Goal: Task Accomplishment & Management: Use online tool/utility

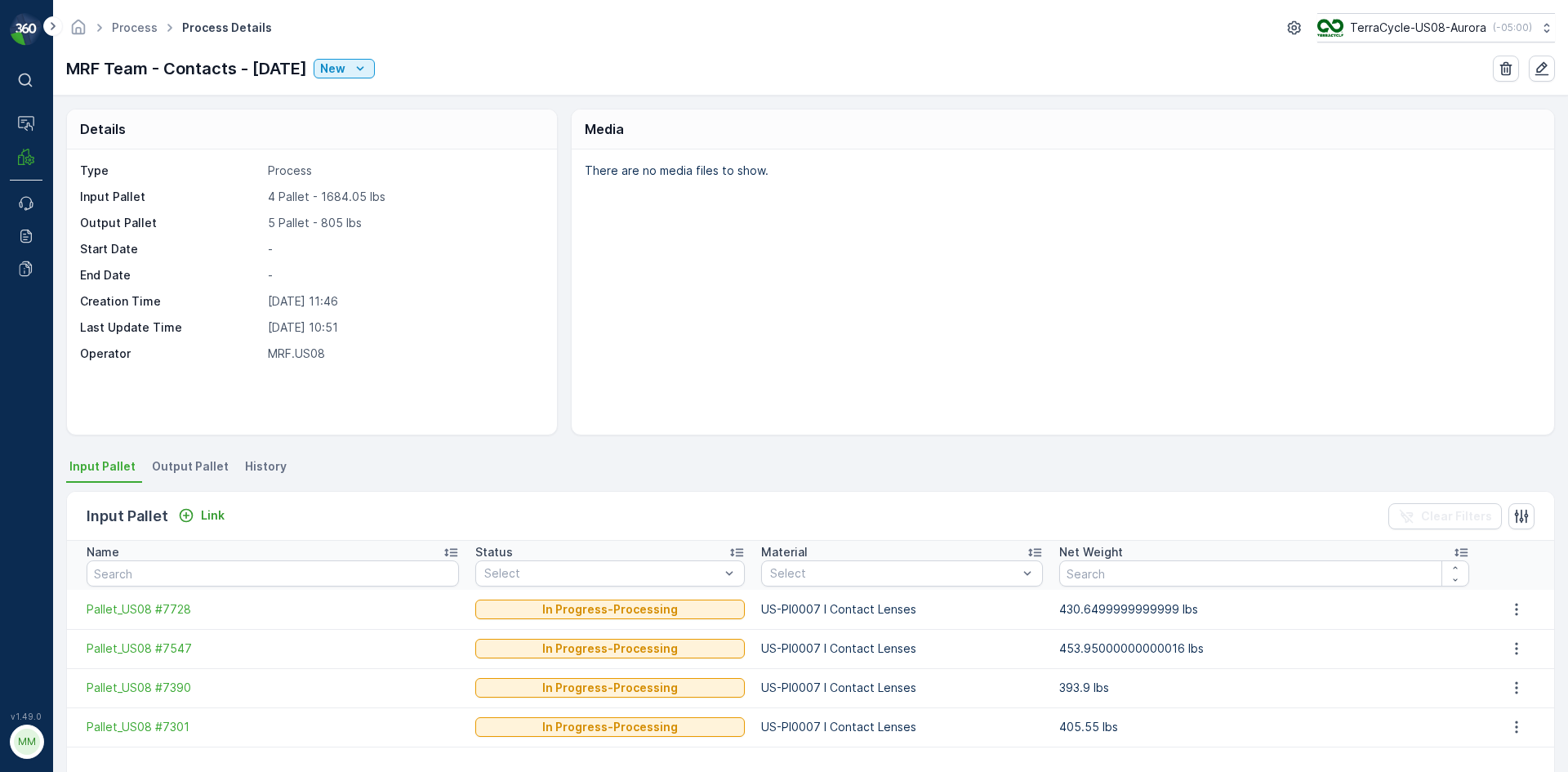
click at [183, 462] on span "Output Pallet" at bounding box center [190, 466] width 77 height 16
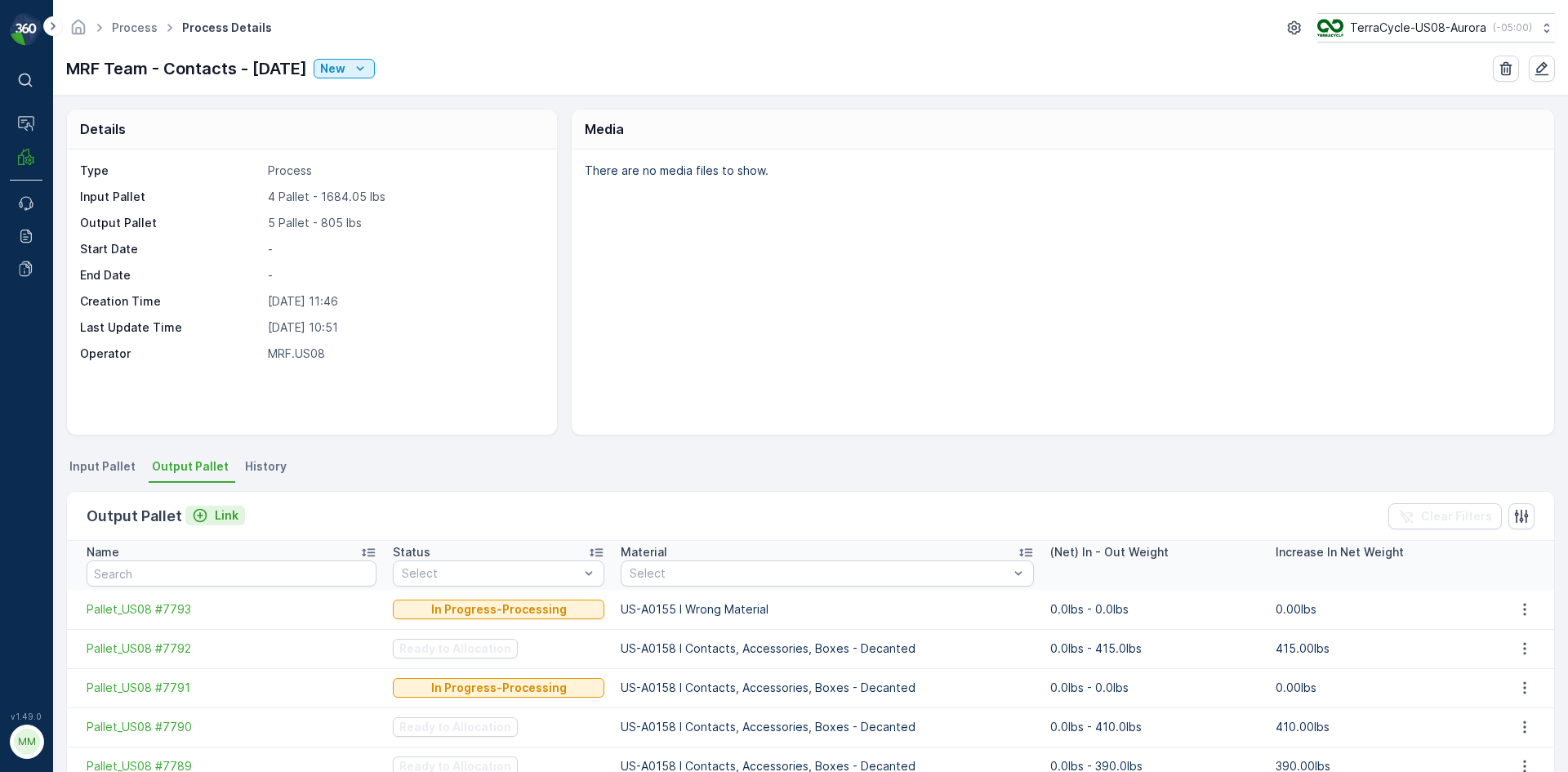
click at [229, 519] on p "Link" at bounding box center [226, 514] width 23 height 16
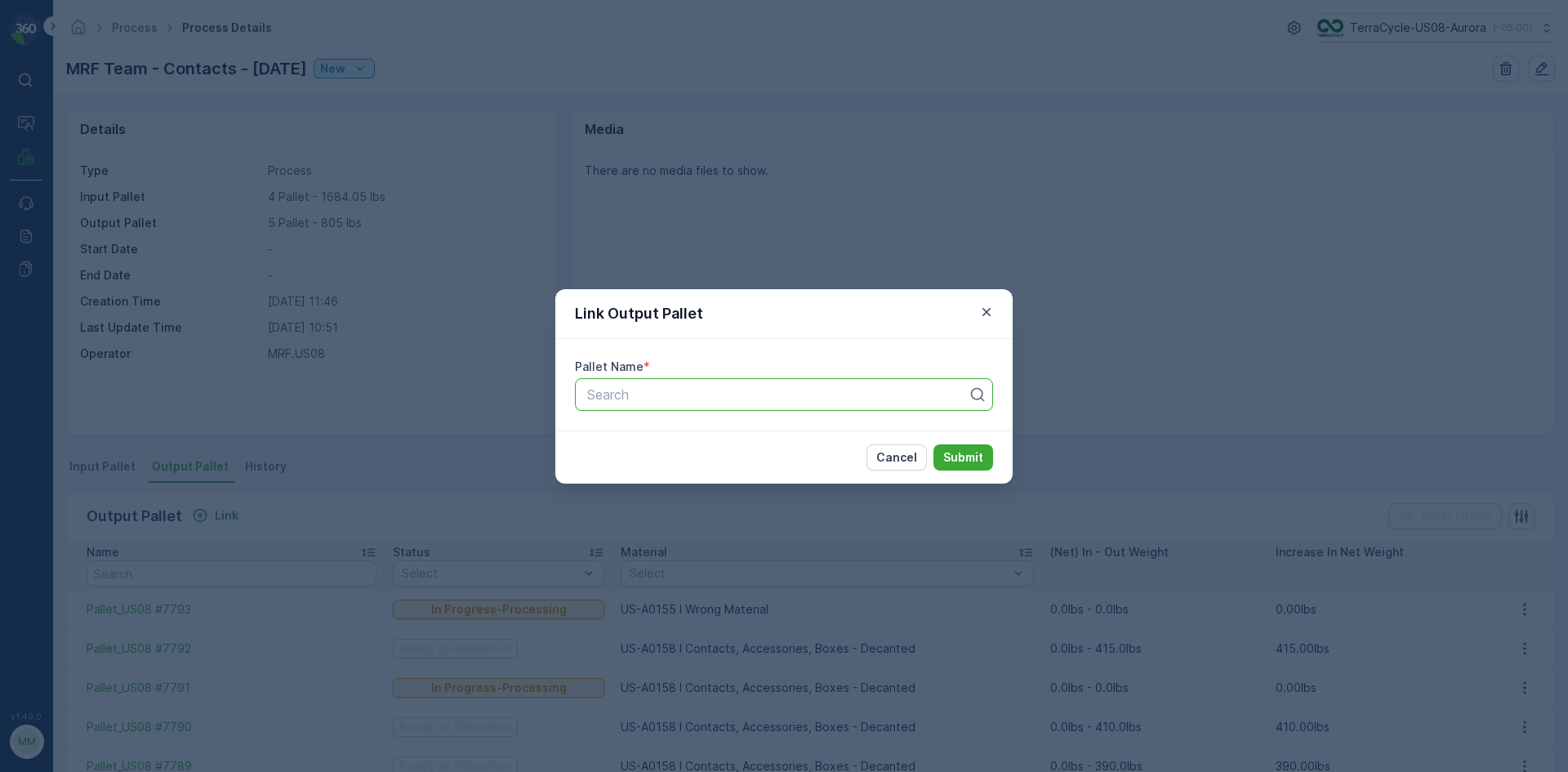
click at [683, 400] on div at bounding box center [777, 395] width 384 height 15
type input "7788"
click at [693, 467] on span "Pallet_US08 #7788" at bounding box center [642, 462] width 117 height 15
click at [974, 452] on p "Submit" at bounding box center [963, 456] width 40 height 16
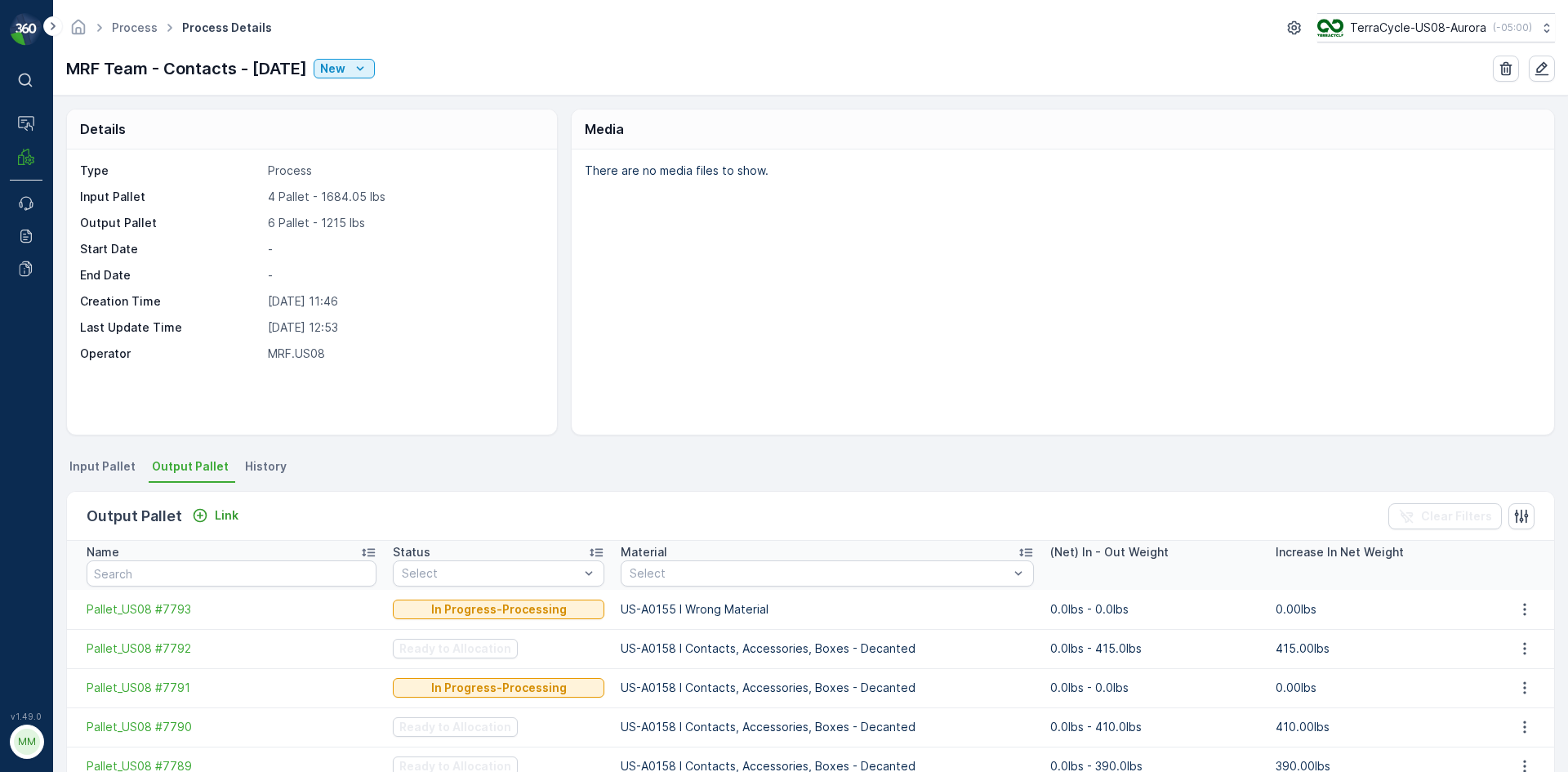
click at [137, 471] on li "Input Pallet" at bounding box center [104, 469] width 76 height 28
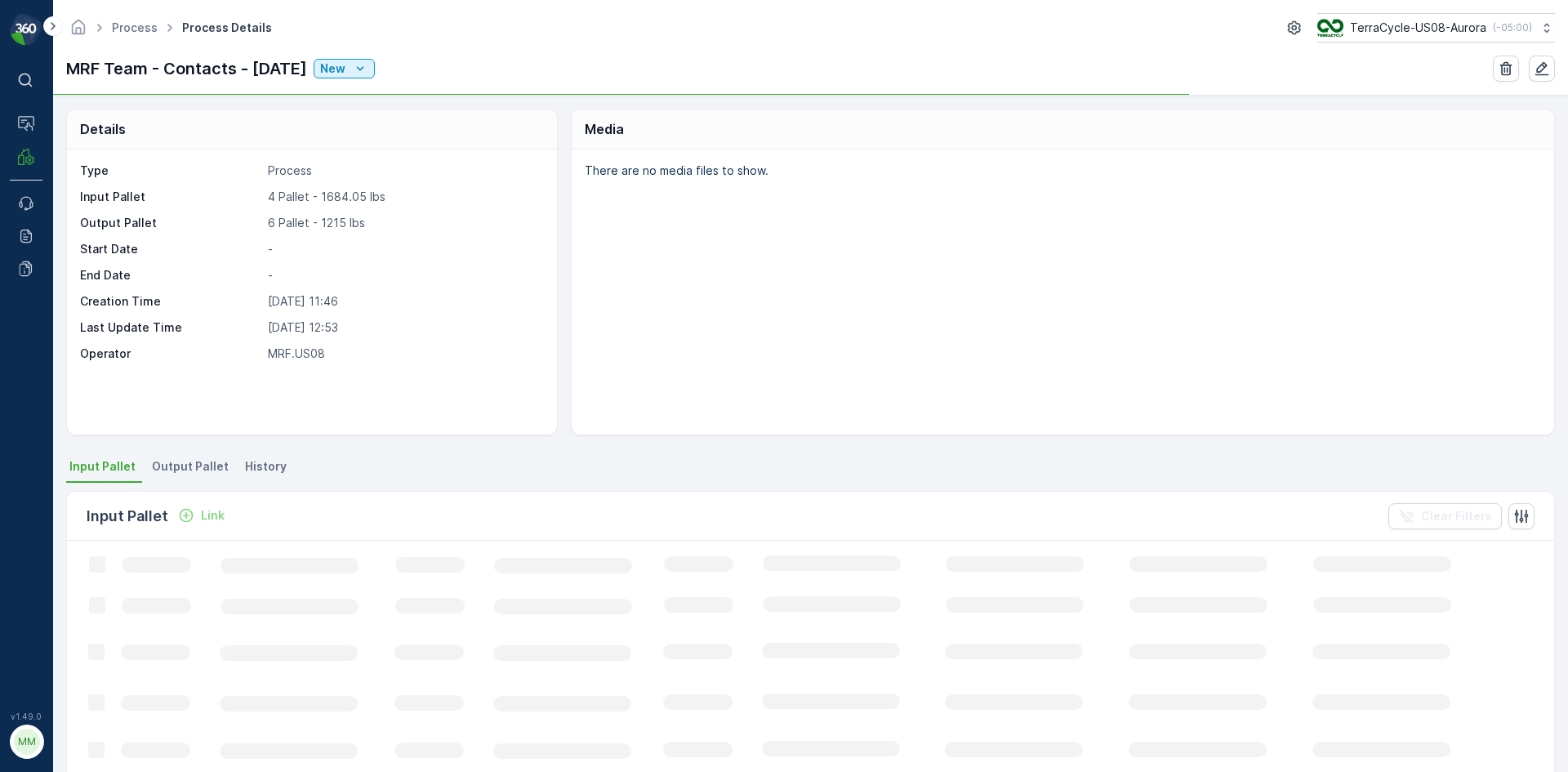
click at [178, 462] on span "Output Pallet" at bounding box center [190, 466] width 77 height 16
click at [225, 503] on div "Output Pallet Link Clear Filters" at bounding box center [810, 516] width 1487 height 49
click at [226, 516] on p "Link" at bounding box center [226, 514] width 23 height 16
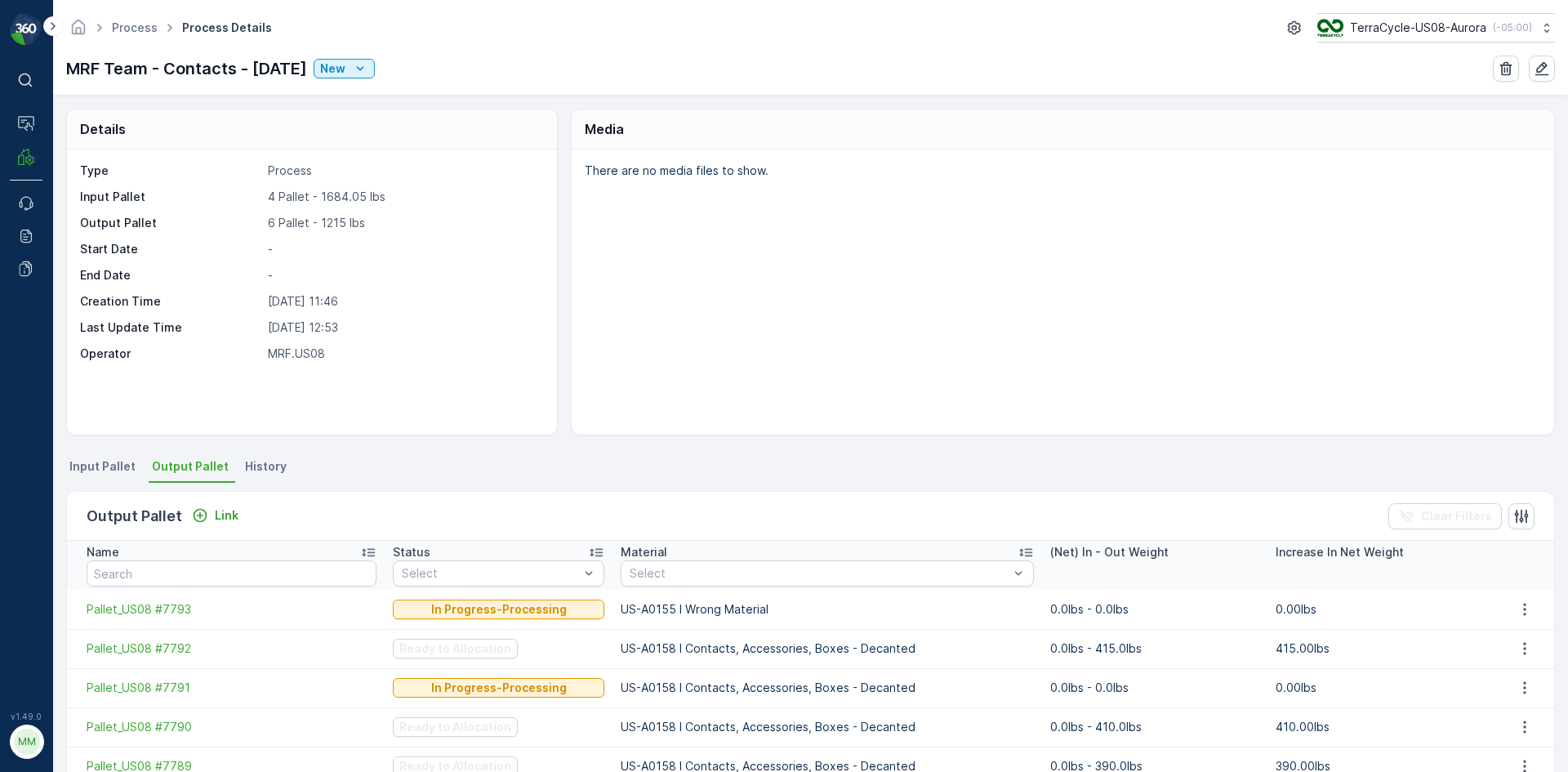
click at [206, 505] on div "Output Pallet Link" at bounding box center [166, 516] width 159 height 22
click at [216, 510] on p "Link" at bounding box center [226, 514] width 23 height 16
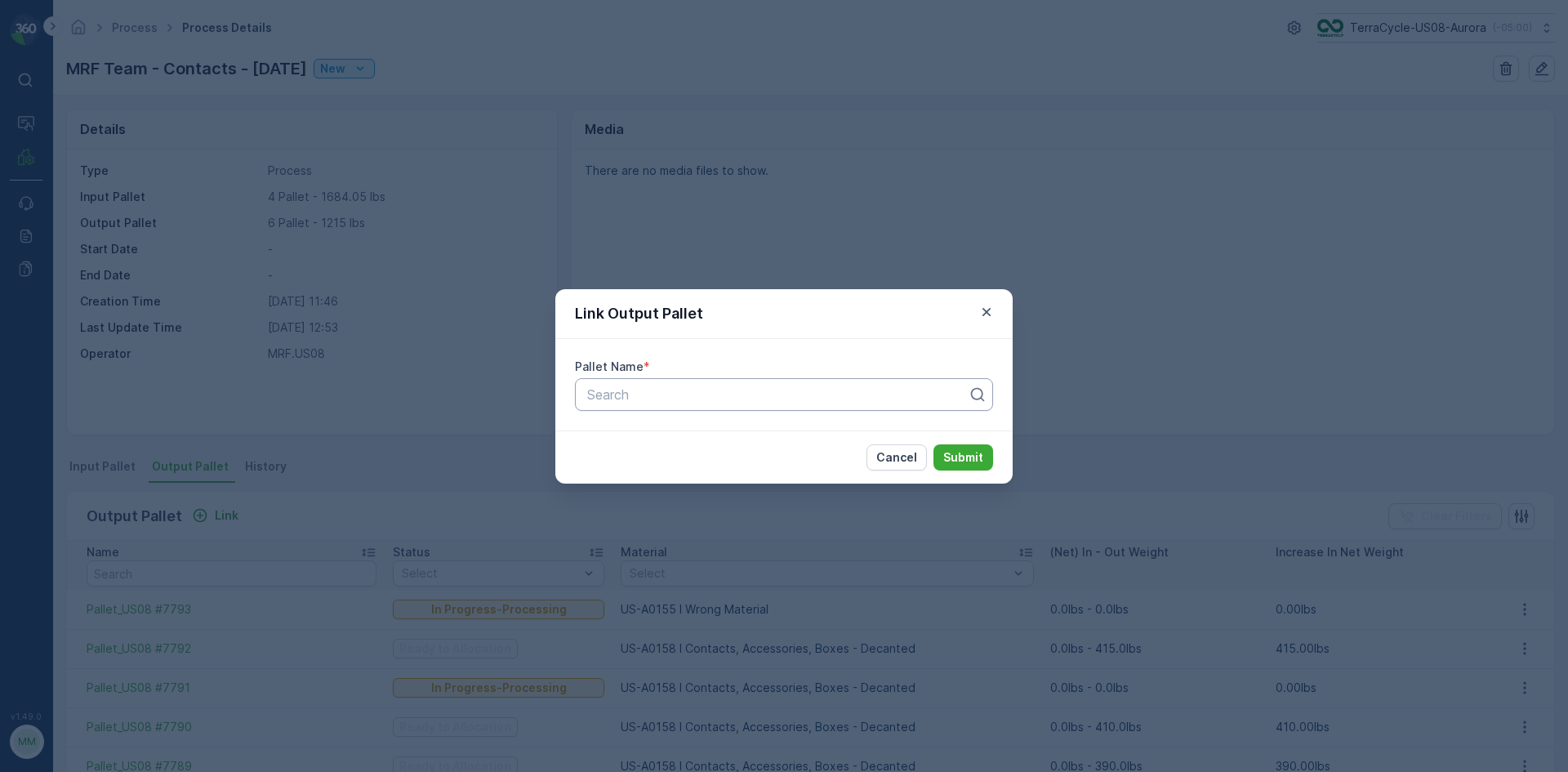
click at [906, 395] on div at bounding box center [777, 395] width 384 height 15
type input "7787"
click at [743, 431] on div "Pallet_US08 #7787" at bounding box center [783, 435] width 399 height 15
click at [948, 454] on p "Submit" at bounding box center [963, 456] width 40 height 16
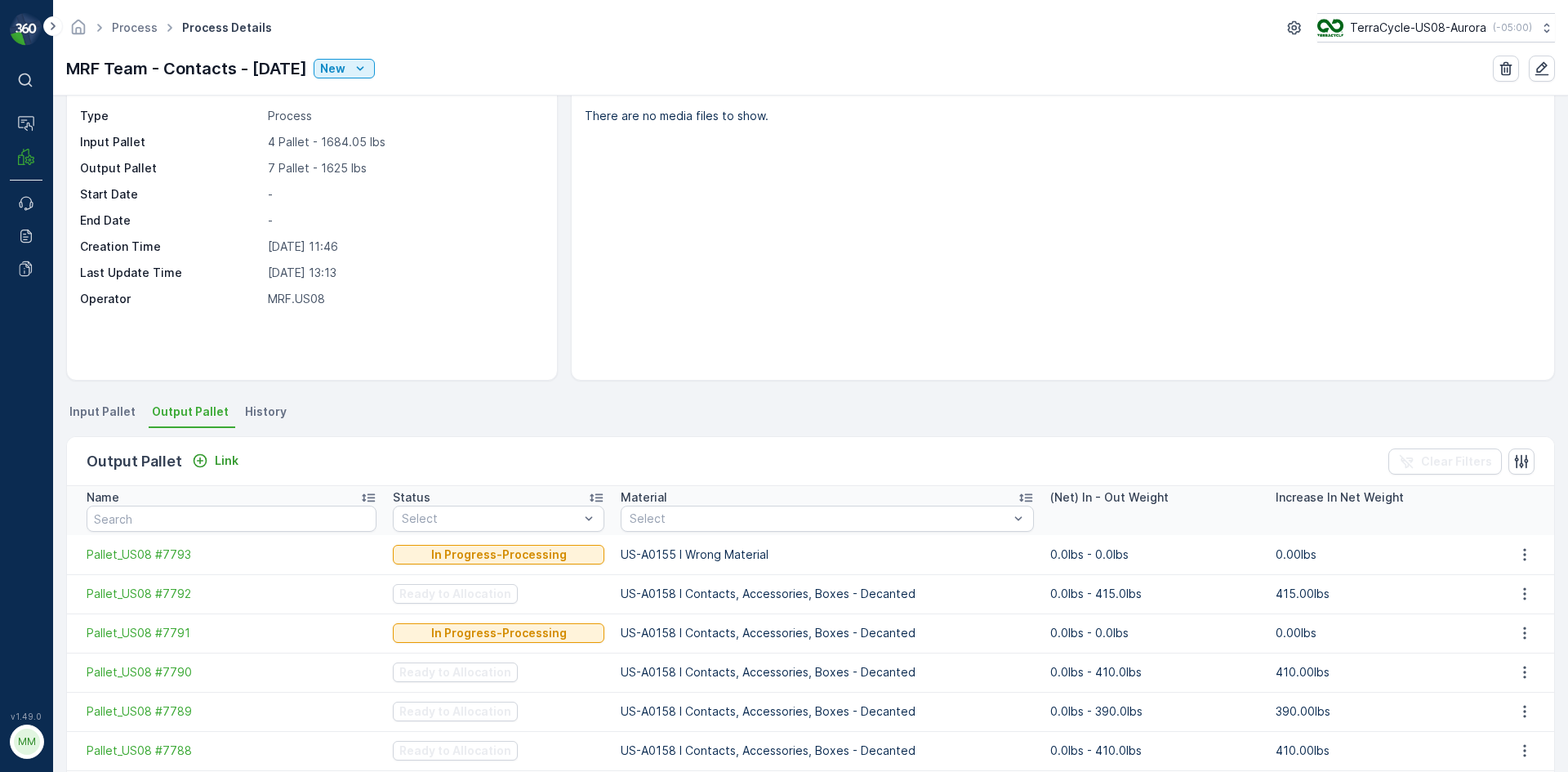
scroll to position [81, 0]
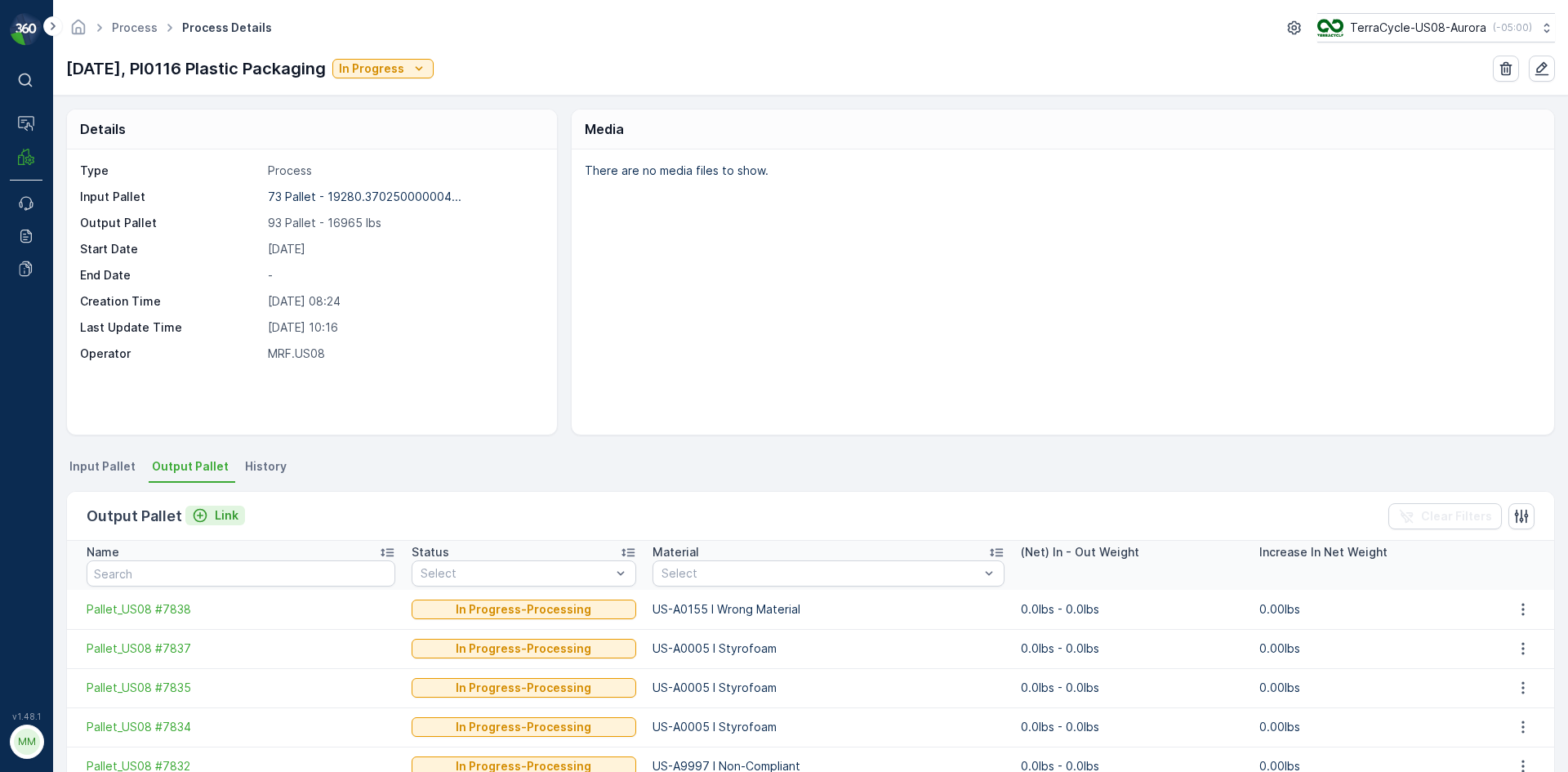
click at [219, 519] on p "Link" at bounding box center [226, 514] width 23 height 16
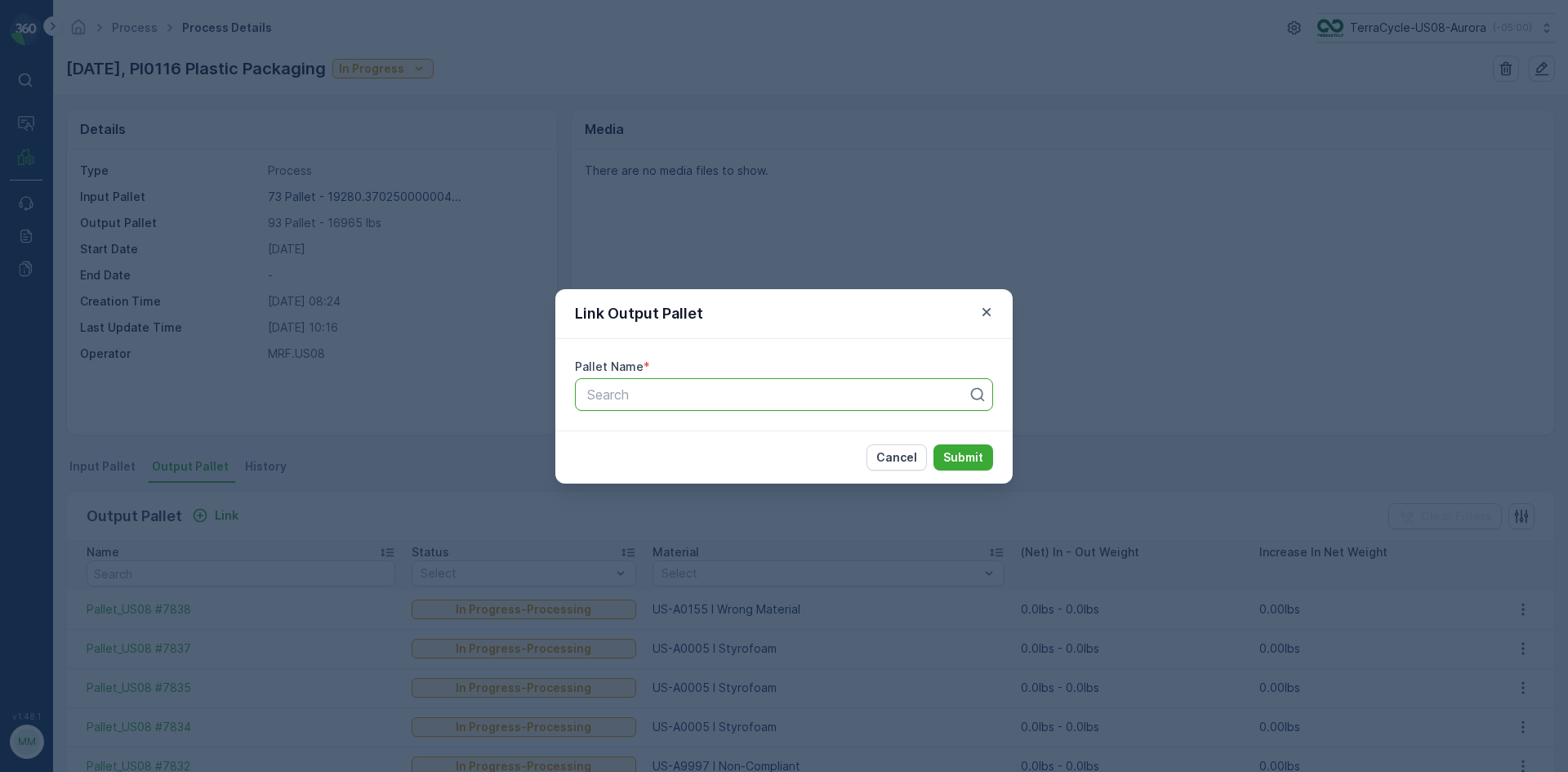
click at [611, 381] on div "Search" at bounding box center [784, 394] width 418 height 33
type input "7820"
click at [655, 434] on span "Pallet_US08 #7820" at bounding box center [642, 435] width 117 height 15
click at [946, 460] on p "Submit" at bounding box center [963, 456] width 40 height 16
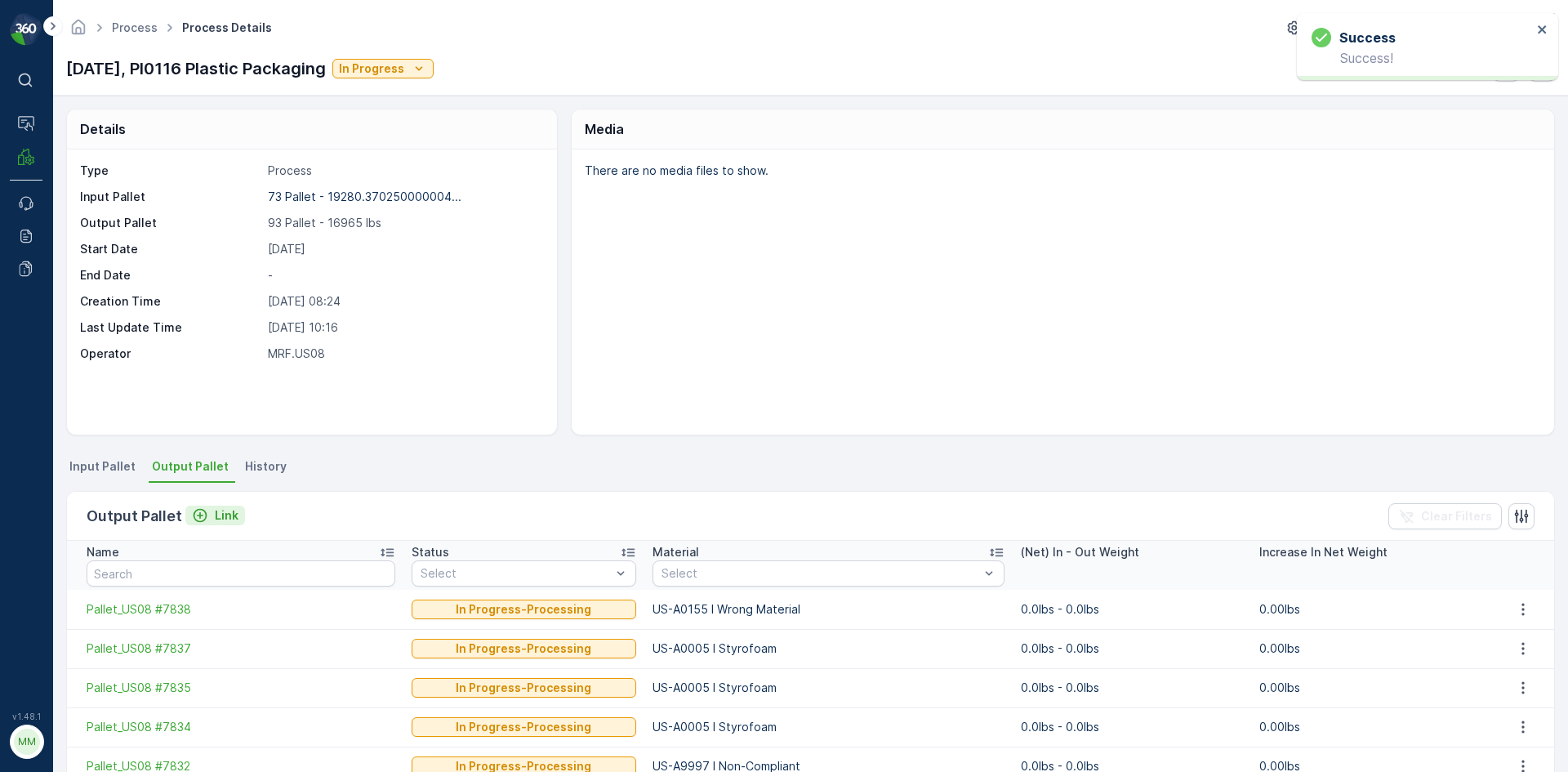
click at [231, 520] on p "Link" at bounding box center [226, 514] width 23 height 16
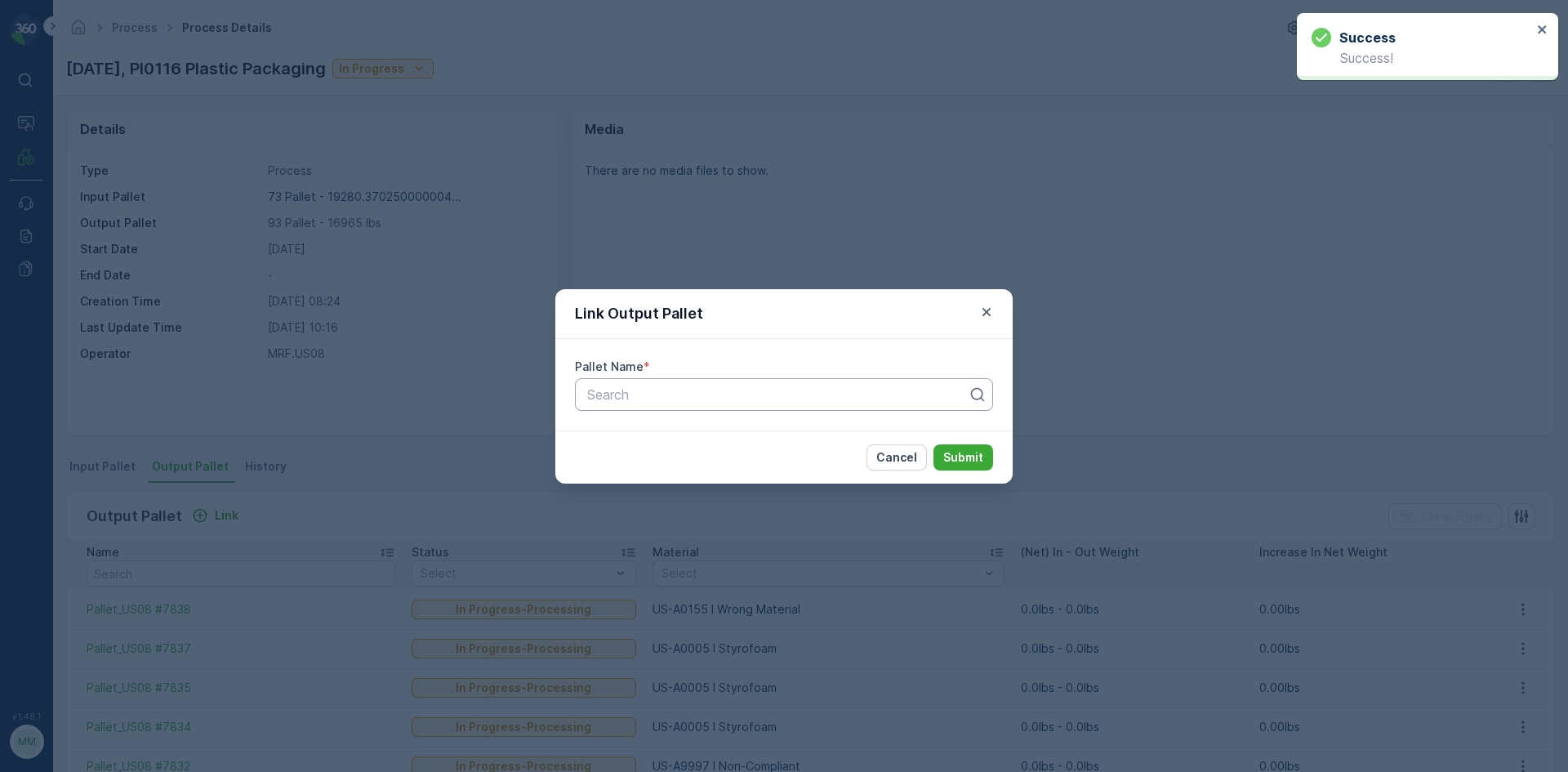
click at [700, 394] on div at bounding box center [777, 395] width 384 height 15
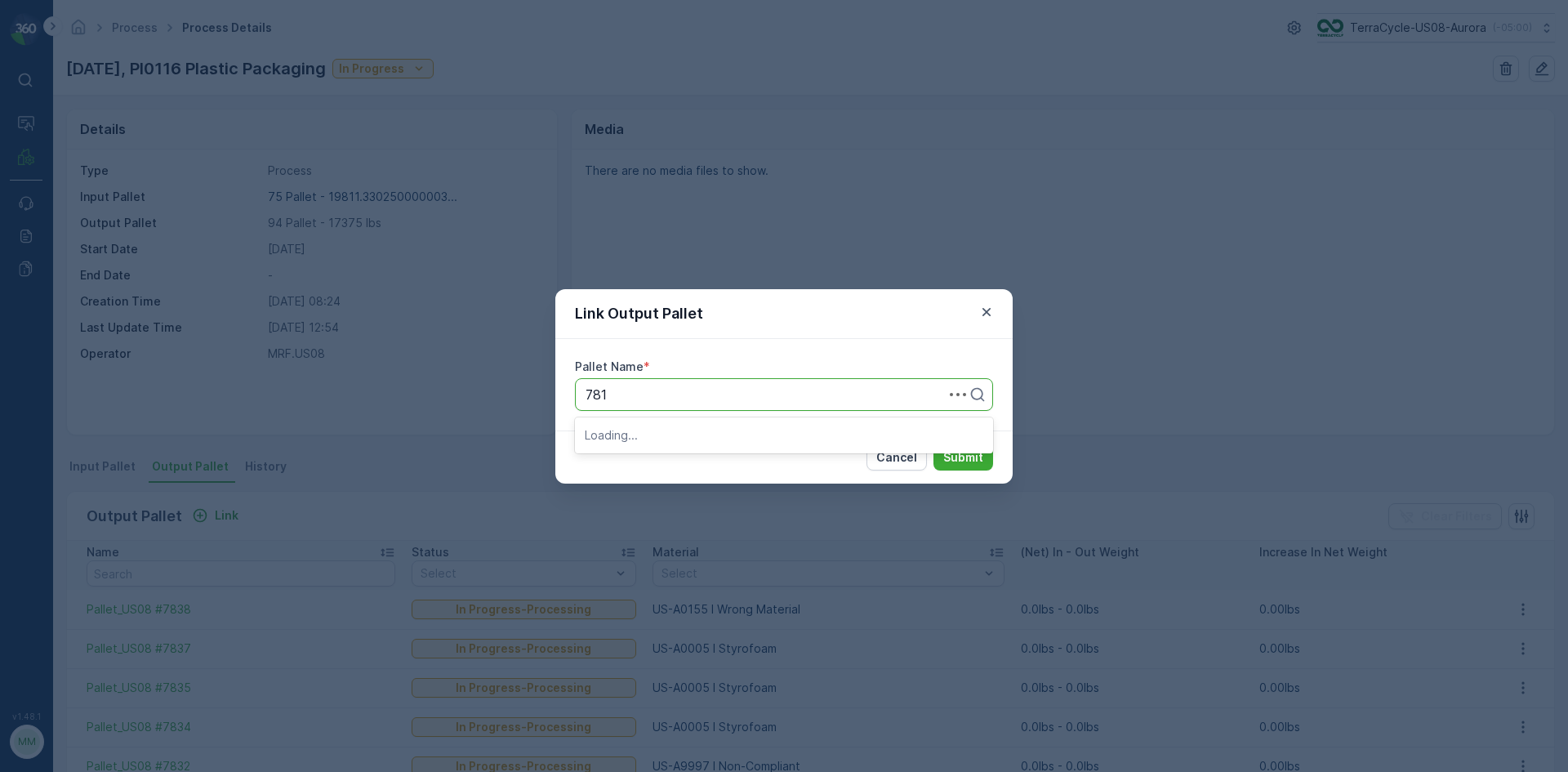
type input "7819"
click at [716, 431] on div "Pallet_US08 #7819" at bounding box center [783, 435] width 399 height 15
click at [981, 460] on p "Submit" at bounding box center [963, 456] width 40 height 16
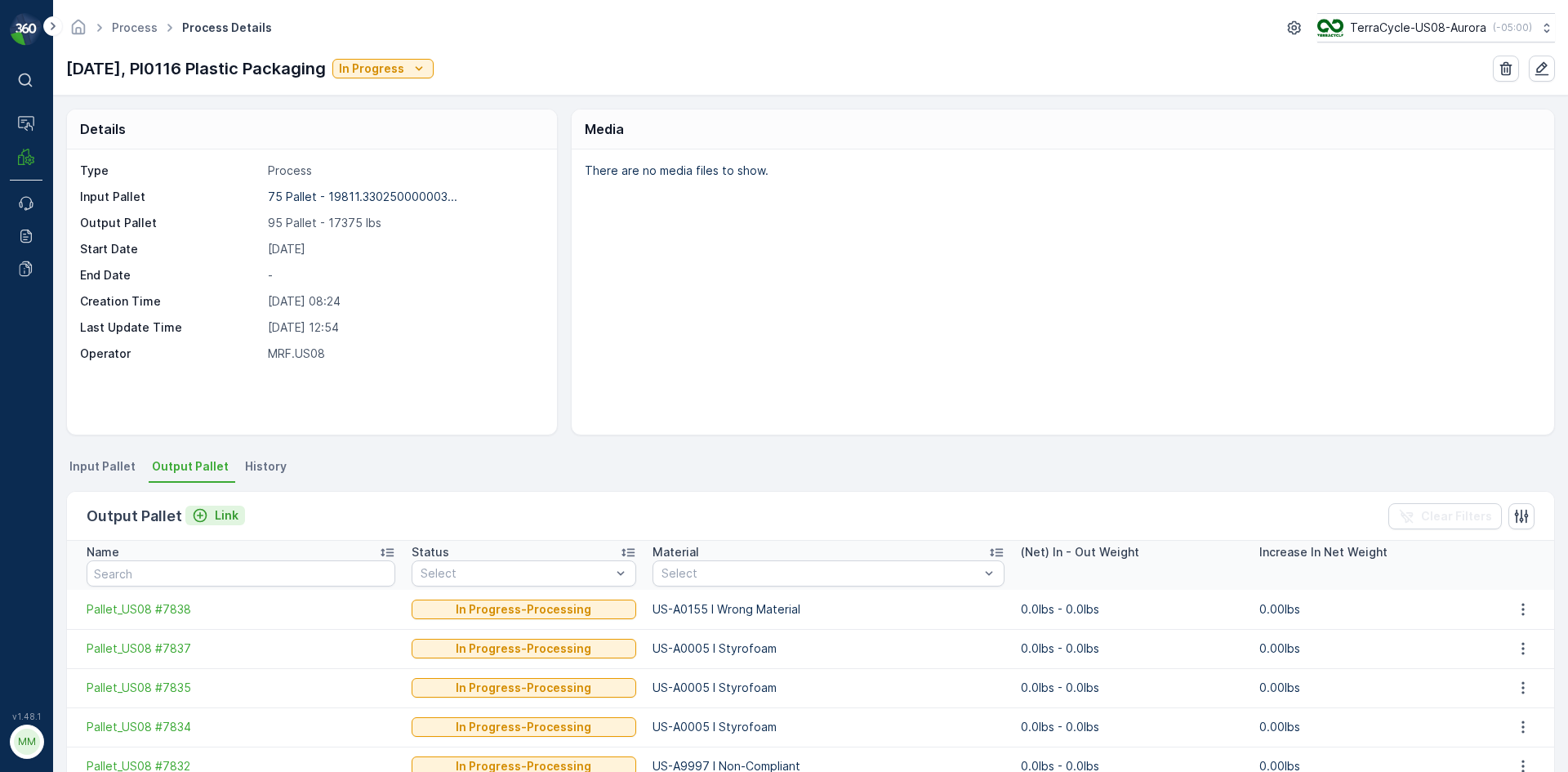
click at [225, 514] on p "Link" at bounding box center [226, 514] width 23 height 16
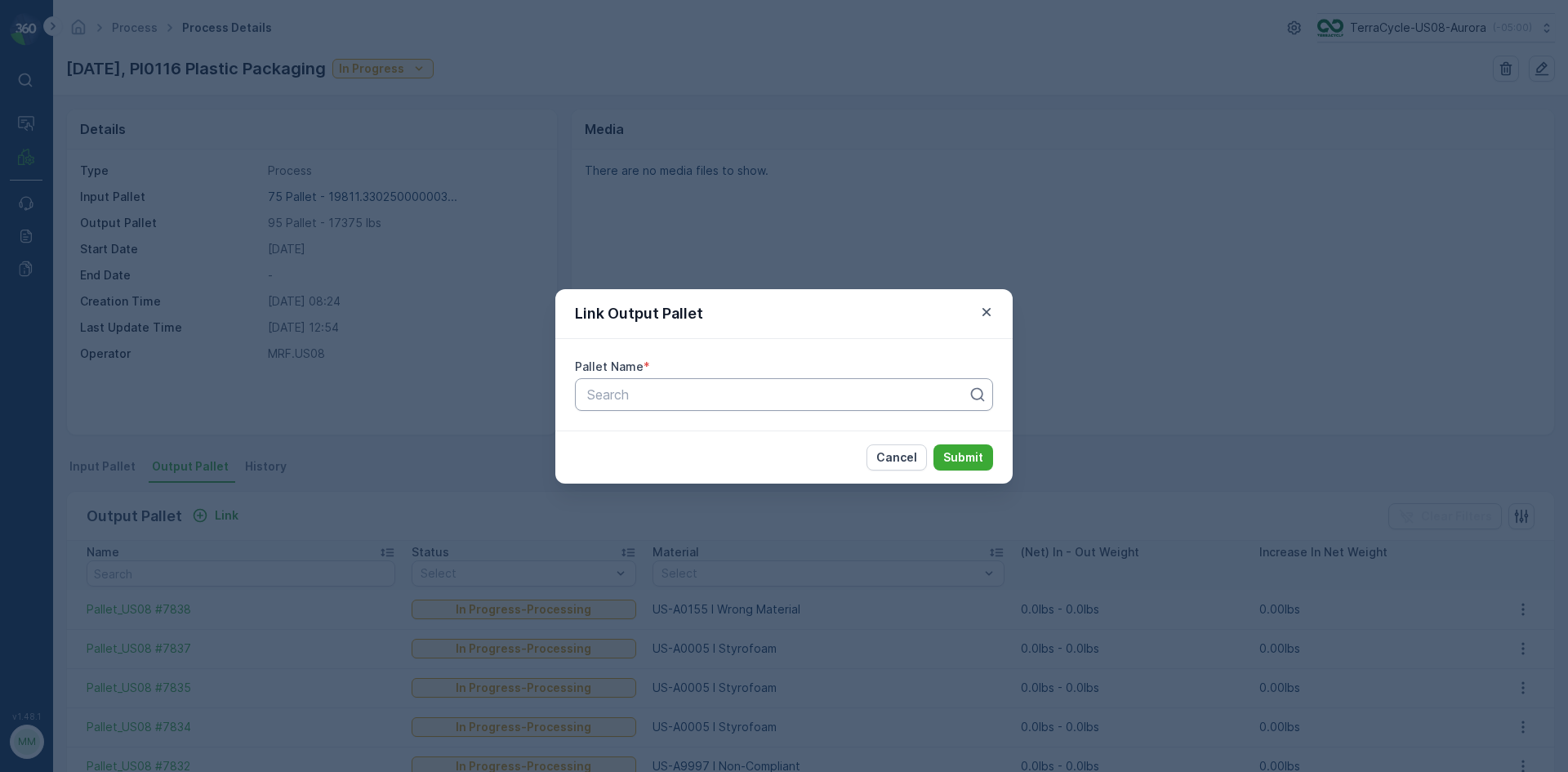
click at [684, 387] on div at bounding box center [777, 395] width 384 height 15
type input "7821"
click at [721, 437] on div "Pallet_US08 #7821" at bounding box center [783, 435] width 399 height 15
click at [979, 458] on p "Submit" at bounding box center [963, 456] width 40 height 16
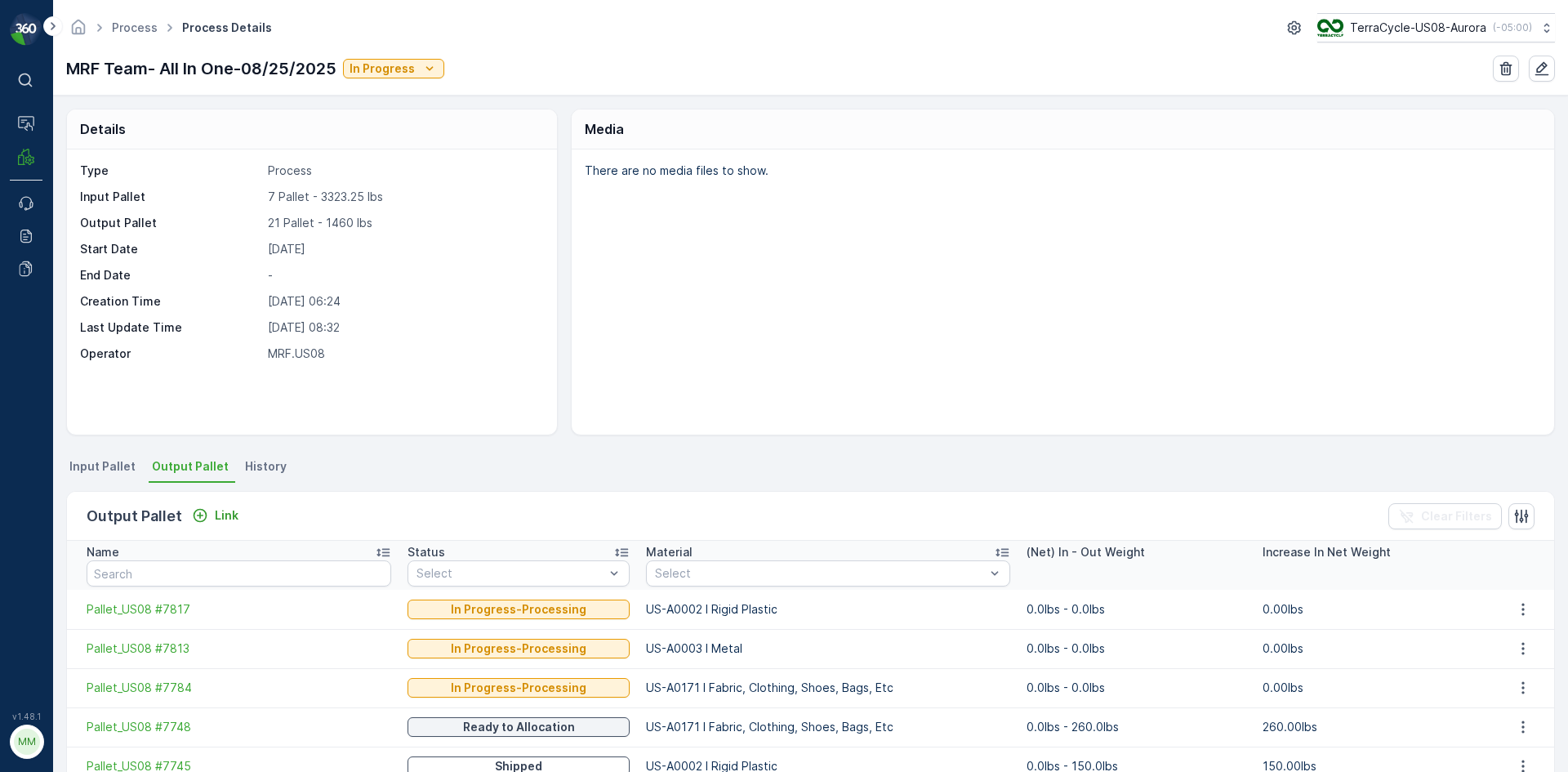
click at [73, 467] on span "Input Pallet" at bounding box center [102, 466] width 66 height 16
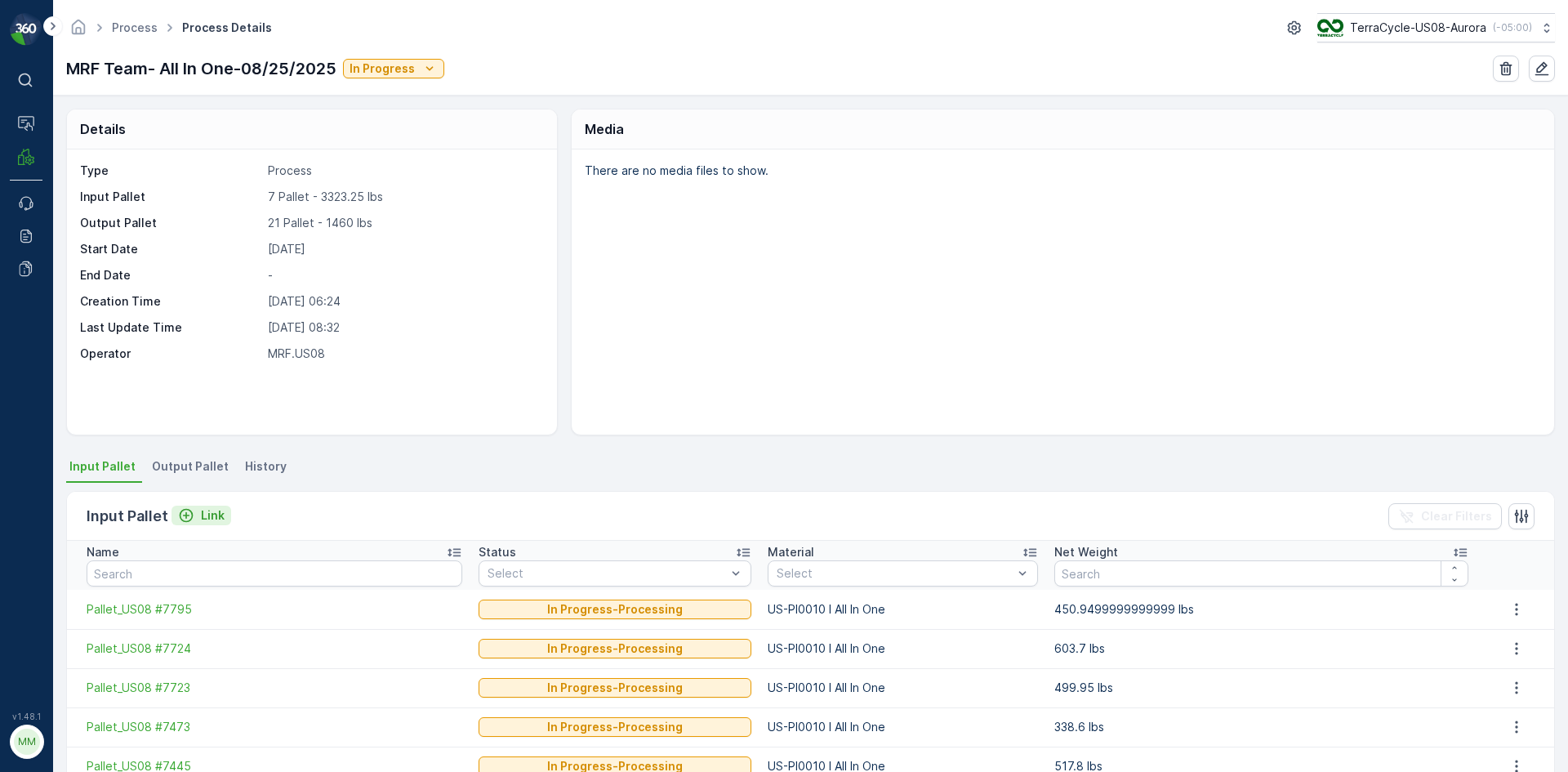
click at [210, 513] on p "Link" at bounding box center [212, 514] width 23 height 16
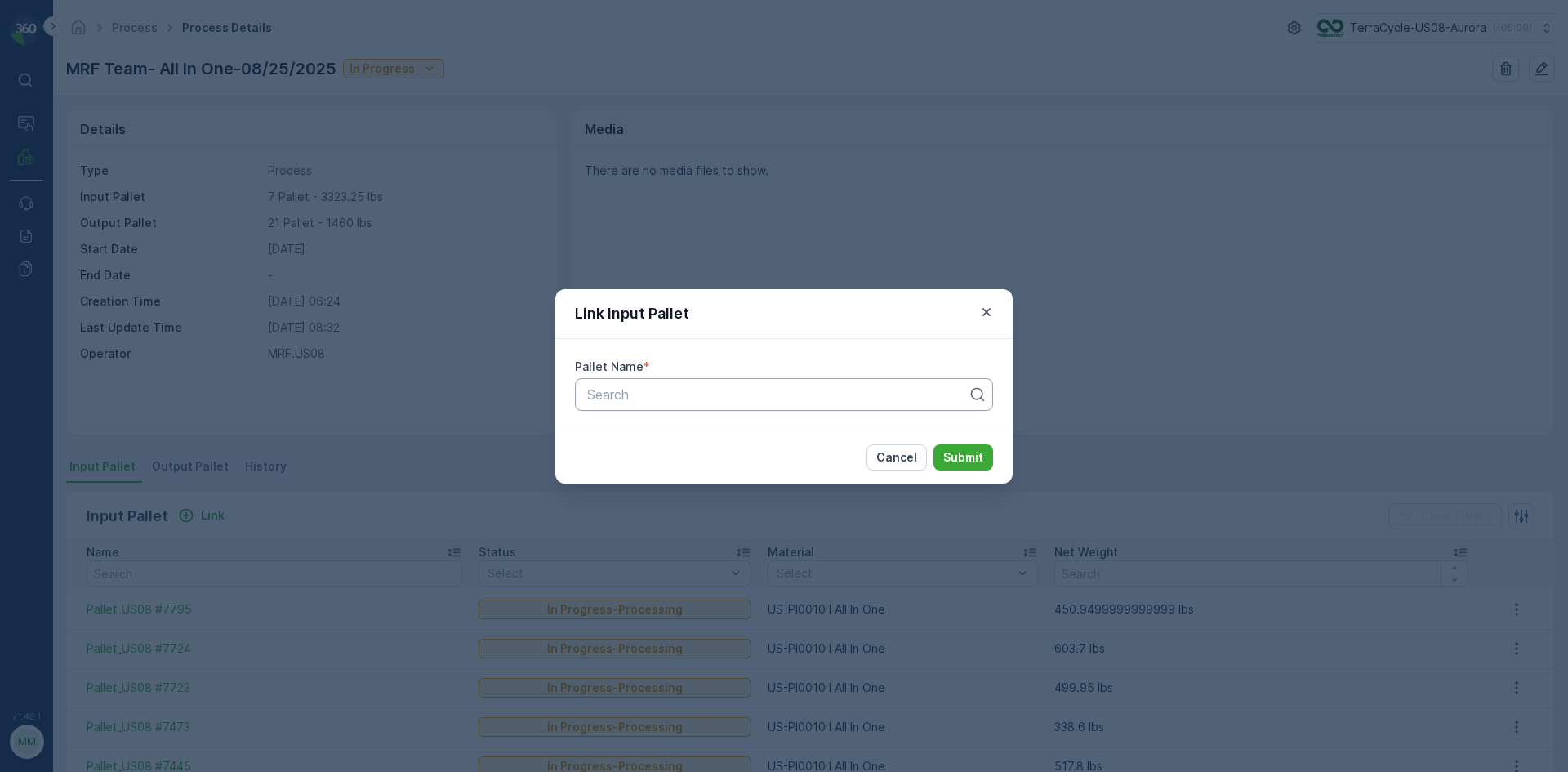
click at [721, 401] on div at bounding box center [777, 395] width 384 height 15
type input "7761"
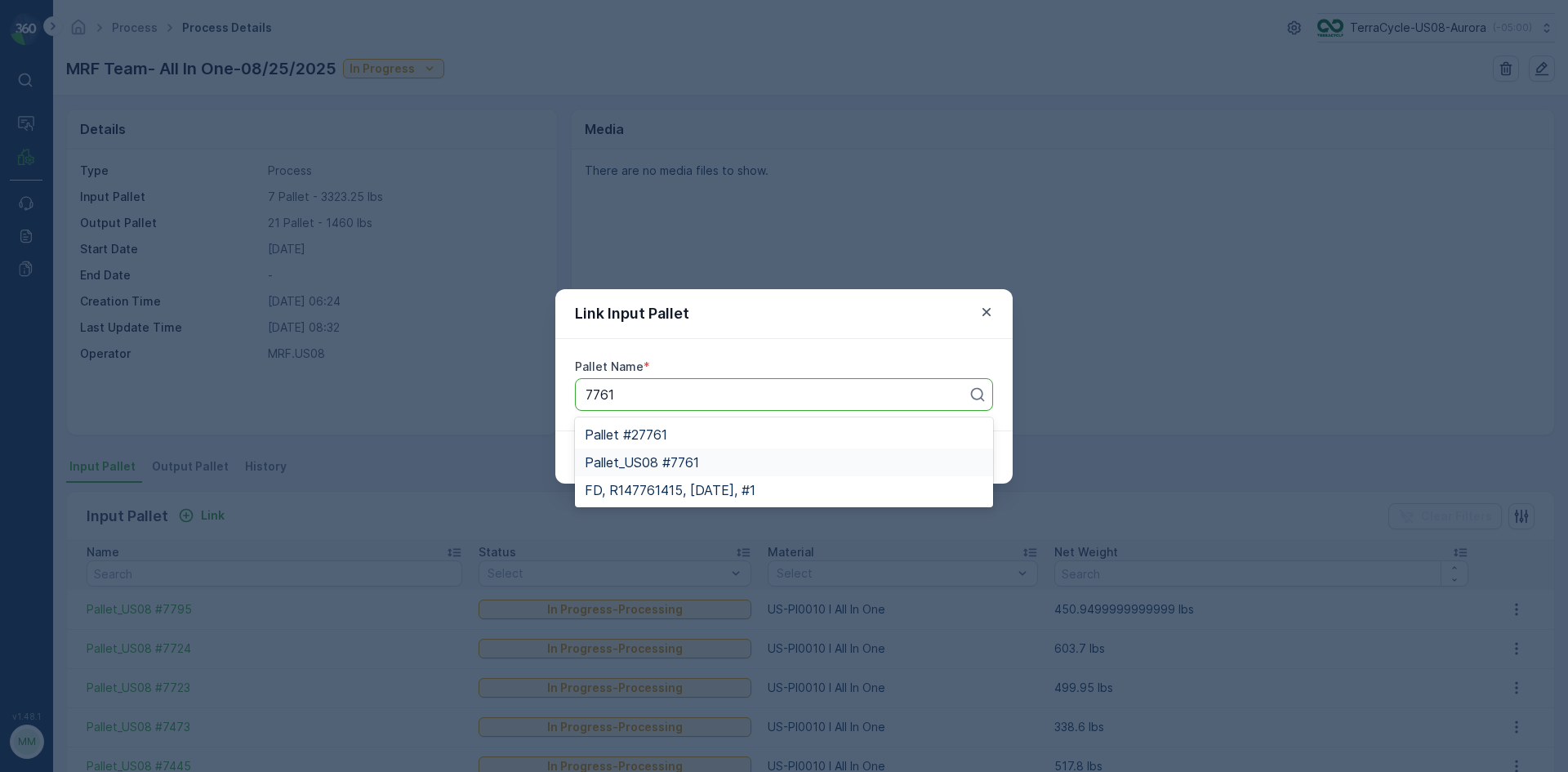
click at [739, 463] on div "Pallet_US08 #7761" at bounding box center [783, 462] width 399 height 15
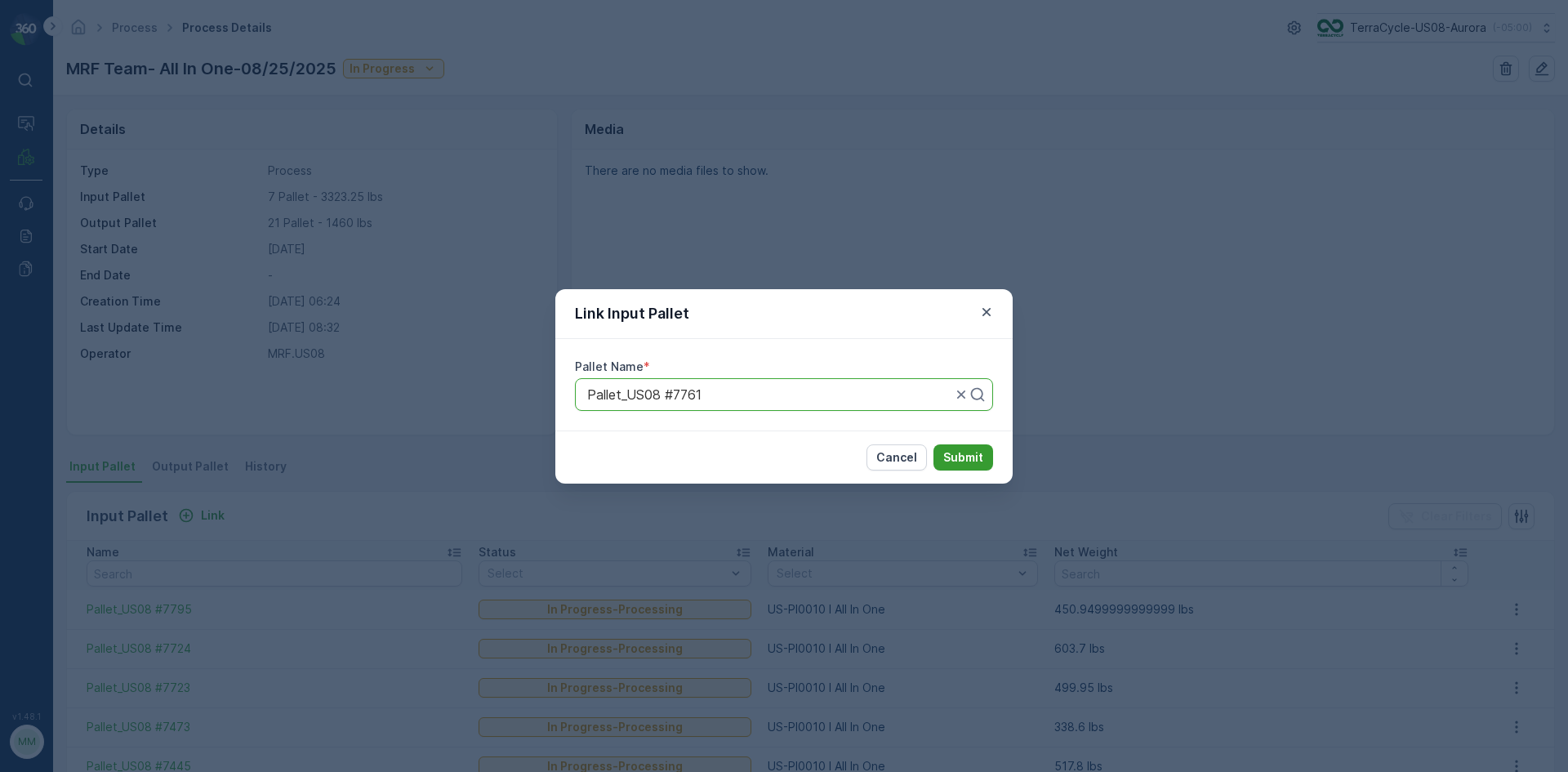
click at [982, 457] on p "Submit" at bounding box center [963, 456] width 40 height 16
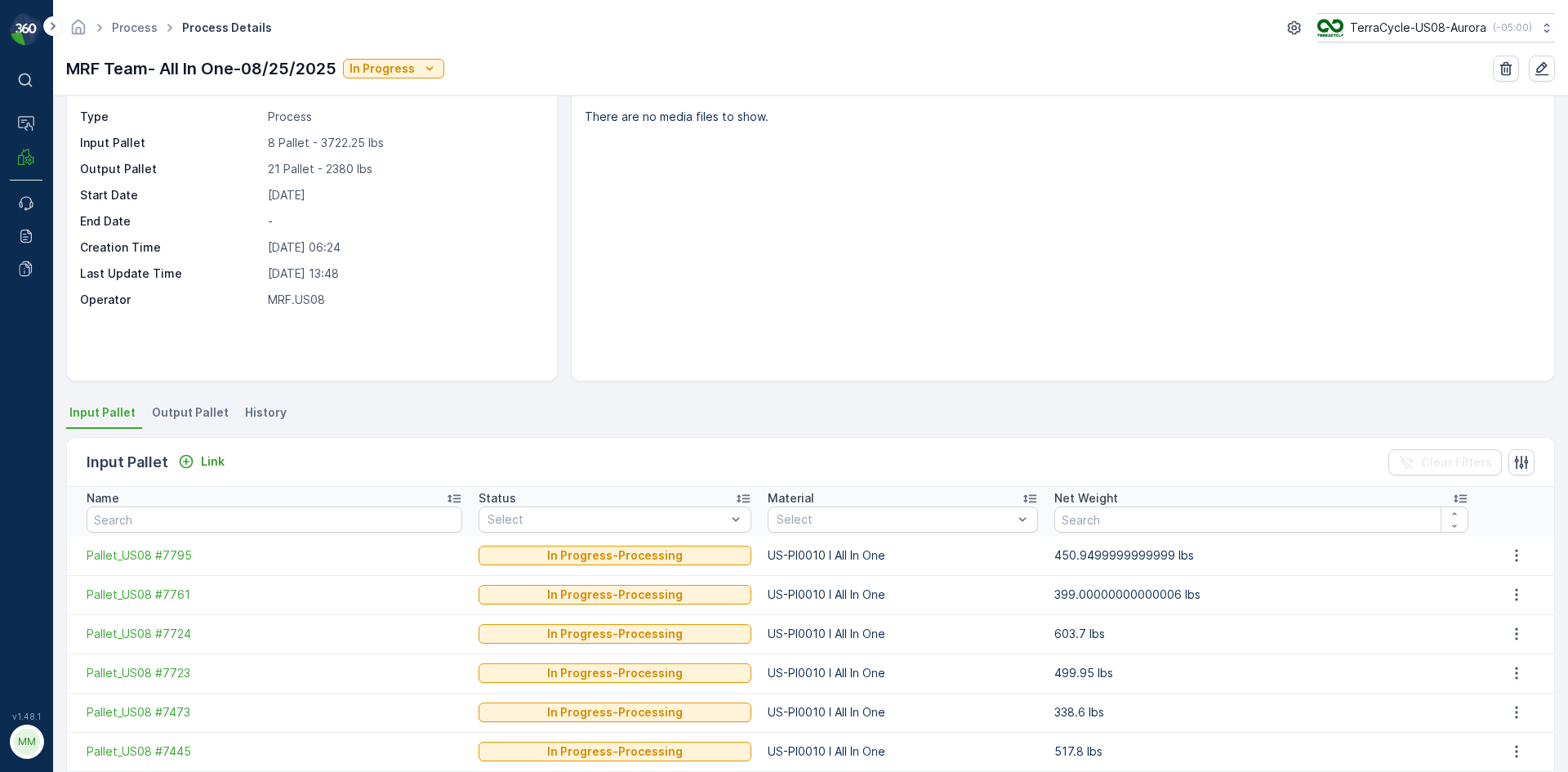
scroll to position [81, 0]
